Goal: Use online tool/utility

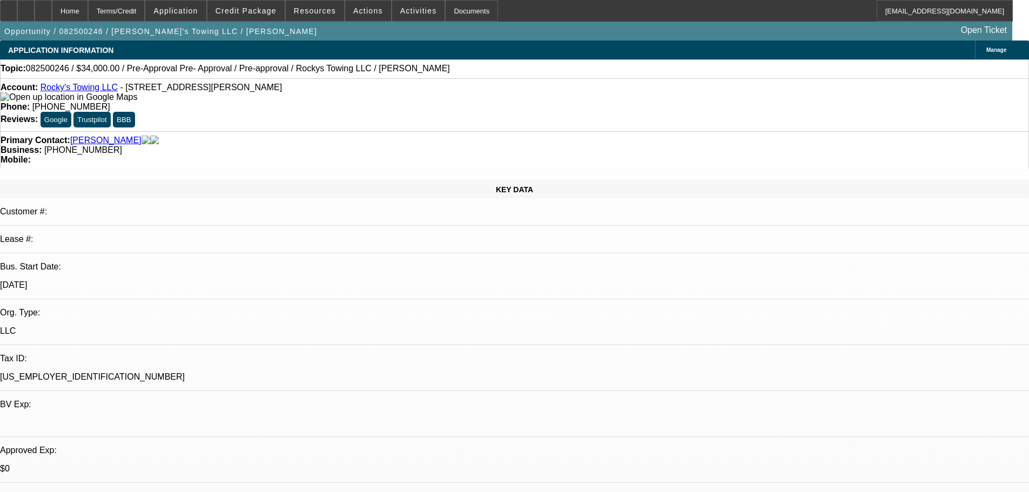
select select "0.15"
select select "0"
select select "0.1"
select select "4"
select select "0.1"
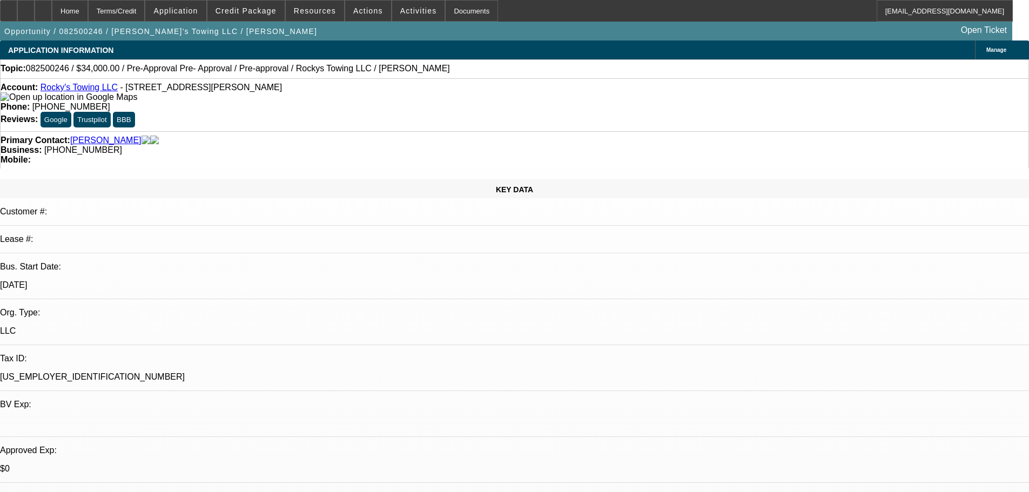
select select "0"
select select "0.1"
select select "4"
select select "0"
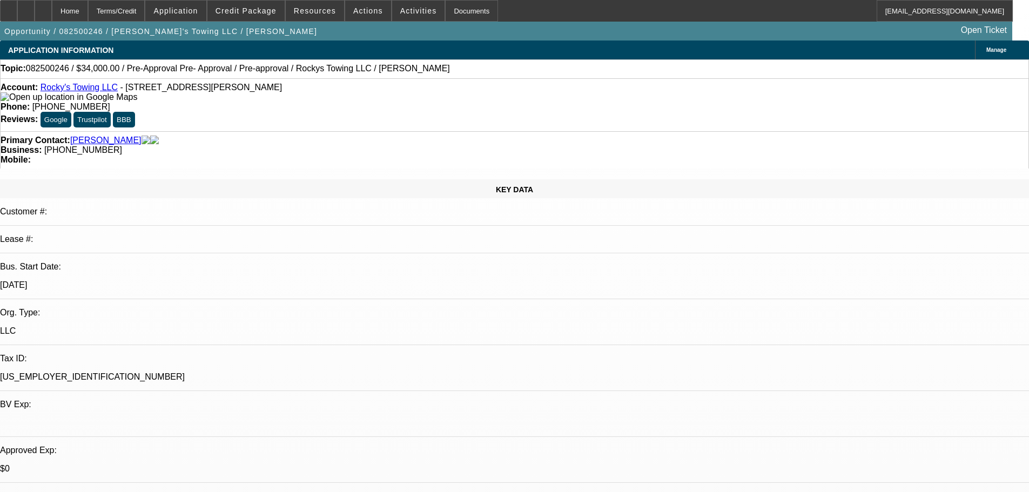
select select "0.1"
select select "4"
select select "0"
select select "0.1"
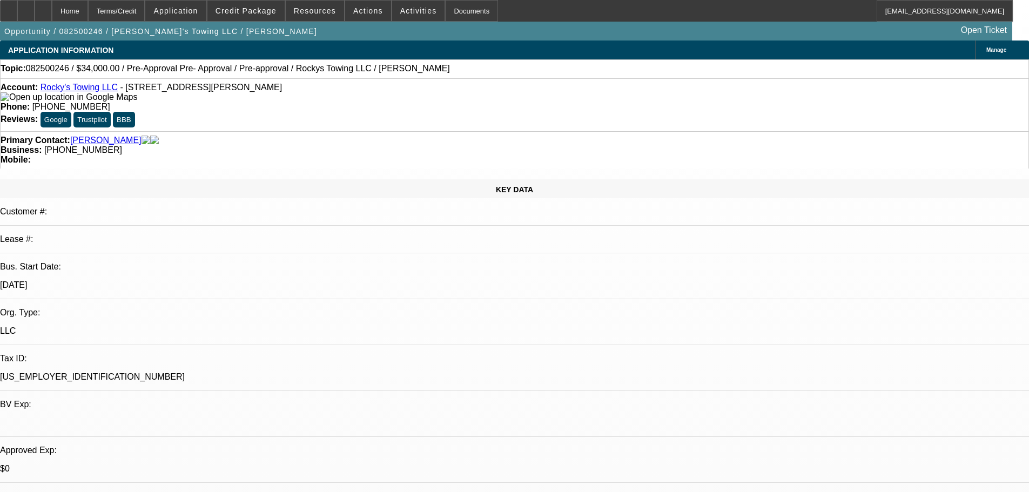
select select "4"
